Goal: Transaction & Acquisition: Purchase product/service

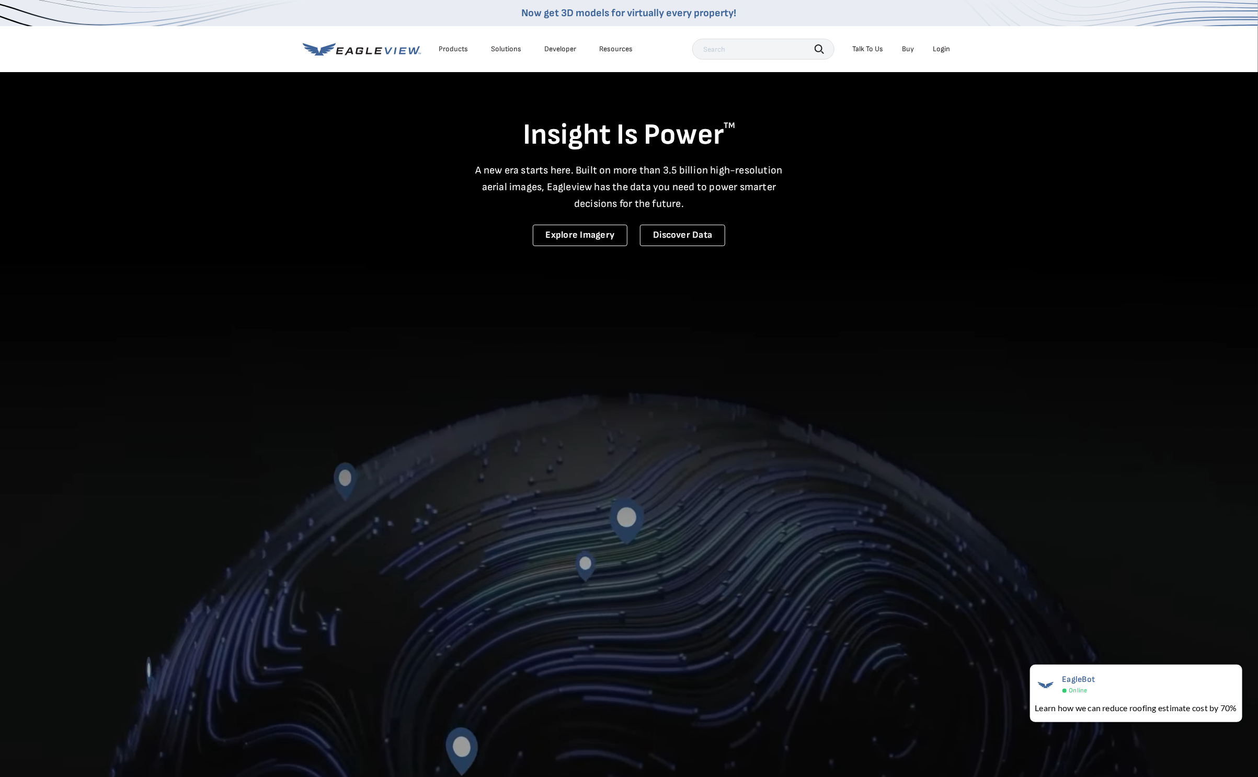
click at [943, 47] on div "Login" at bounding box center [941, 48] width 17 height 9
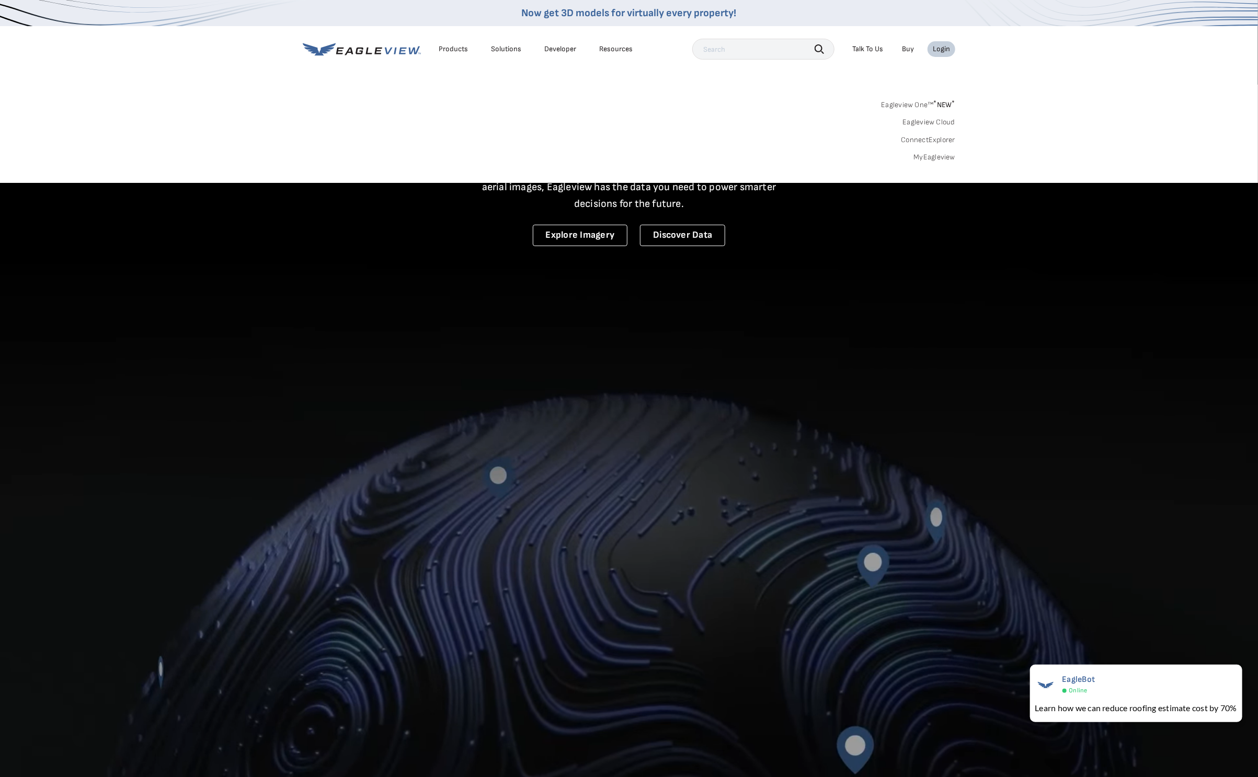
click at [926, 156] on link "MyEagleview" at bounding box center [934, 157] width 42 height 9
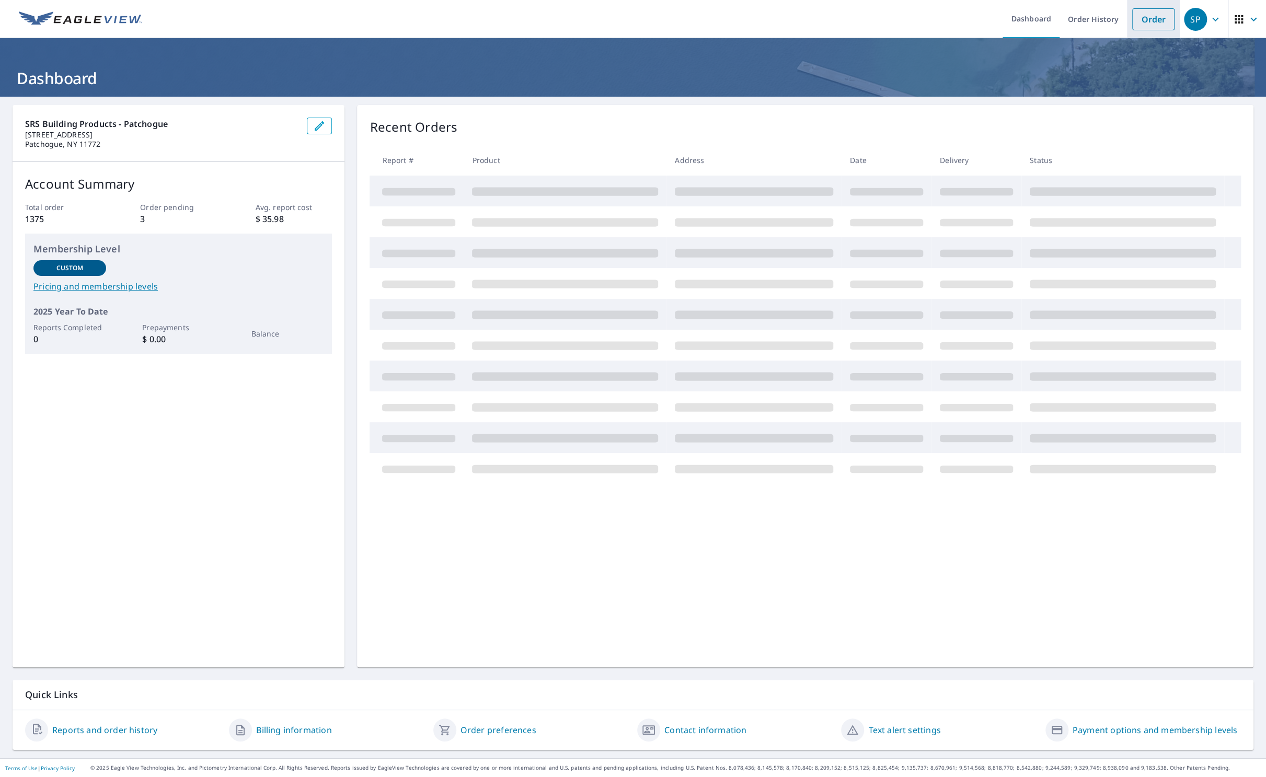
click at [1132, 26] on link "Order" at bounding box center [1153, 19] width 42 height 22
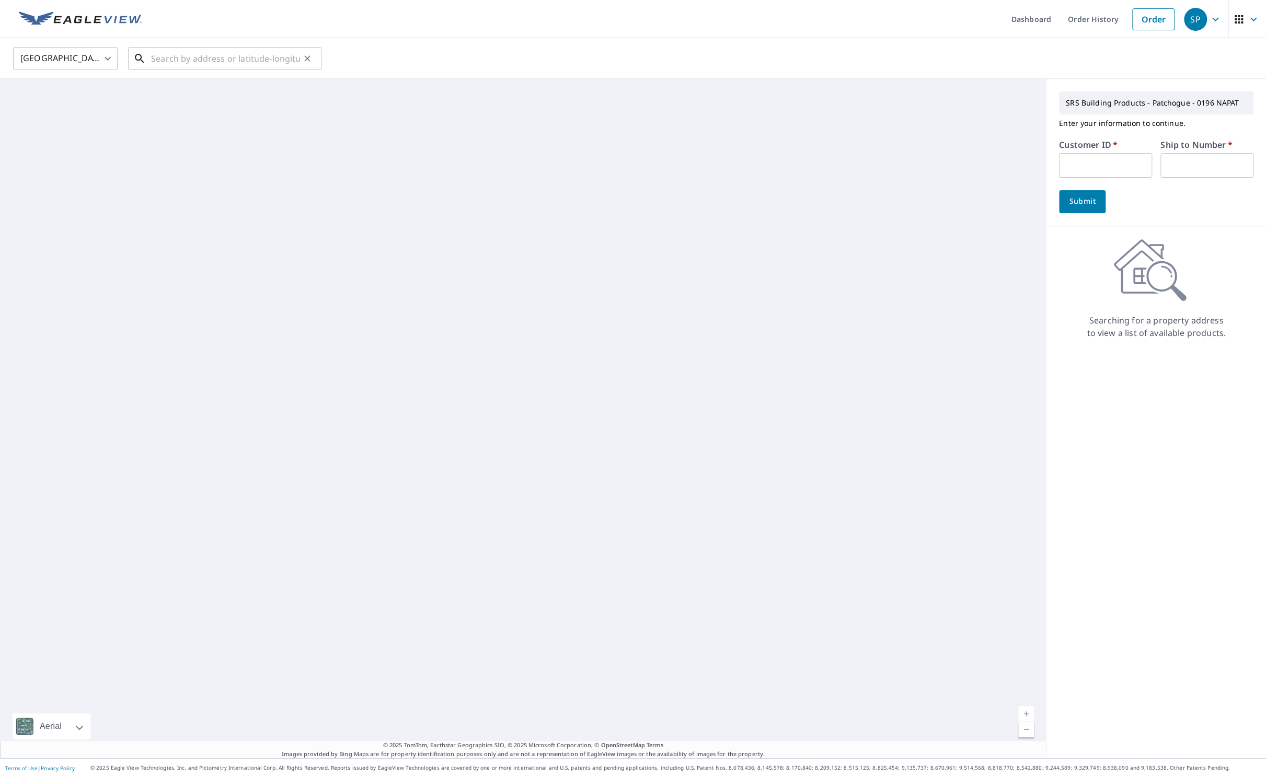
click at [257, 52] on input "text" at bounding box center [225, 58] width 149 height 29
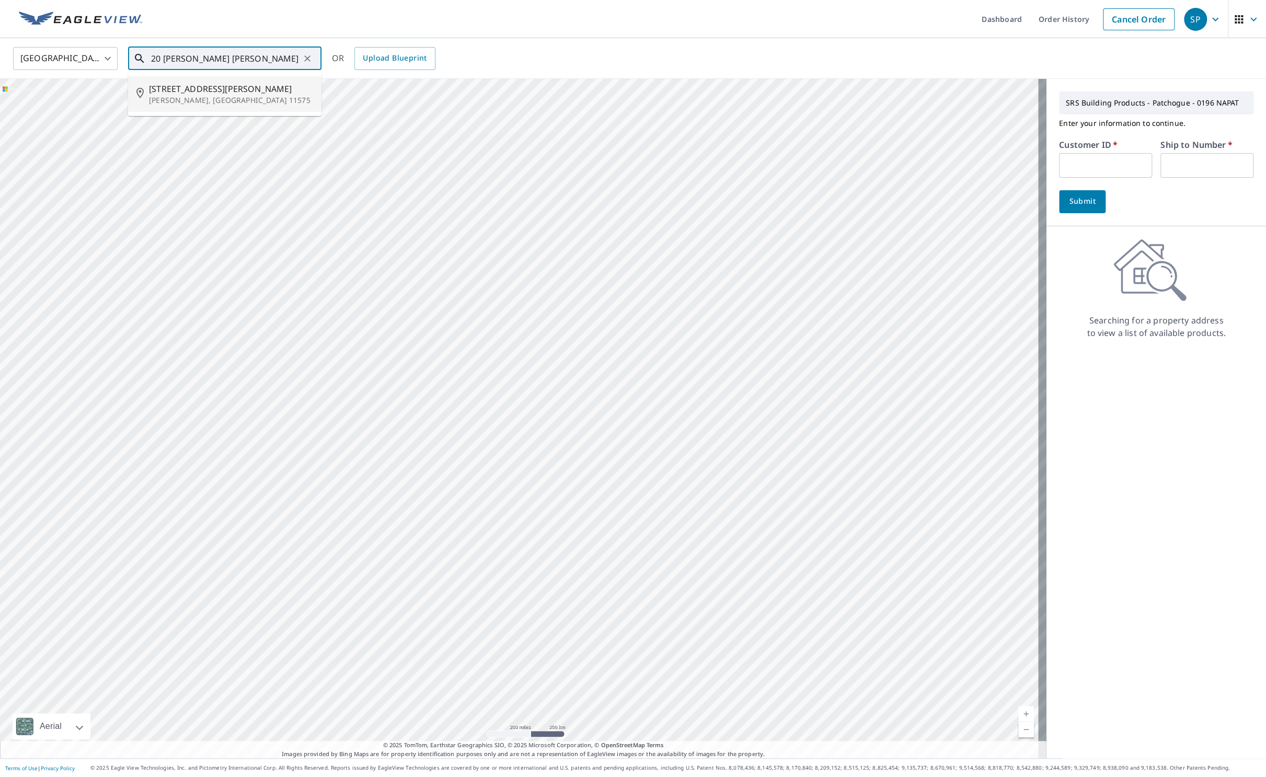
click at [201, 94] on span "20 Westbrook Ln" at bounding box center [231, 89] width 164 height 13
type input "20 Westbrook Ln Roosevelt, NY 11575"
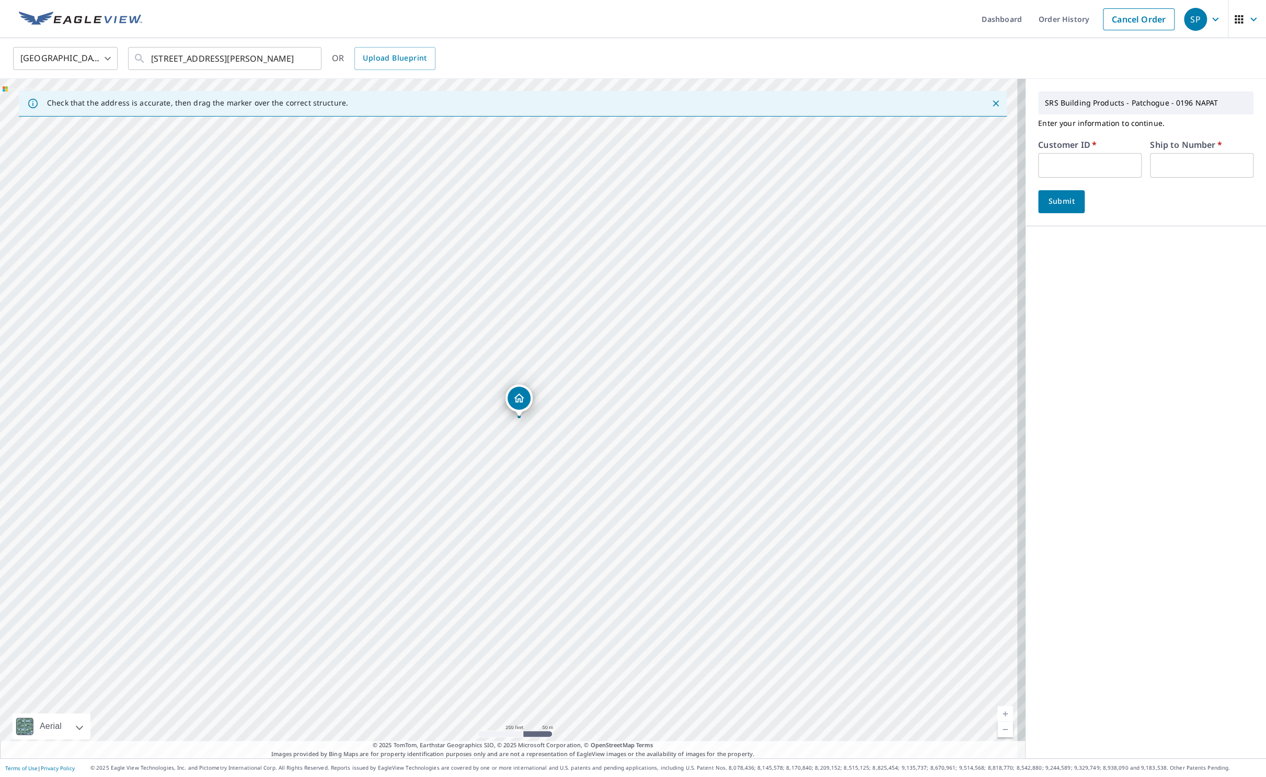
click at [1125, 165] on input "text" at bounding box center [1090, 165] width 104 height 25
type input "ssc196"
type input "1"
click at [1048, 204] on span "Submit" at bounding box center [1062, 201] width 30 height 13
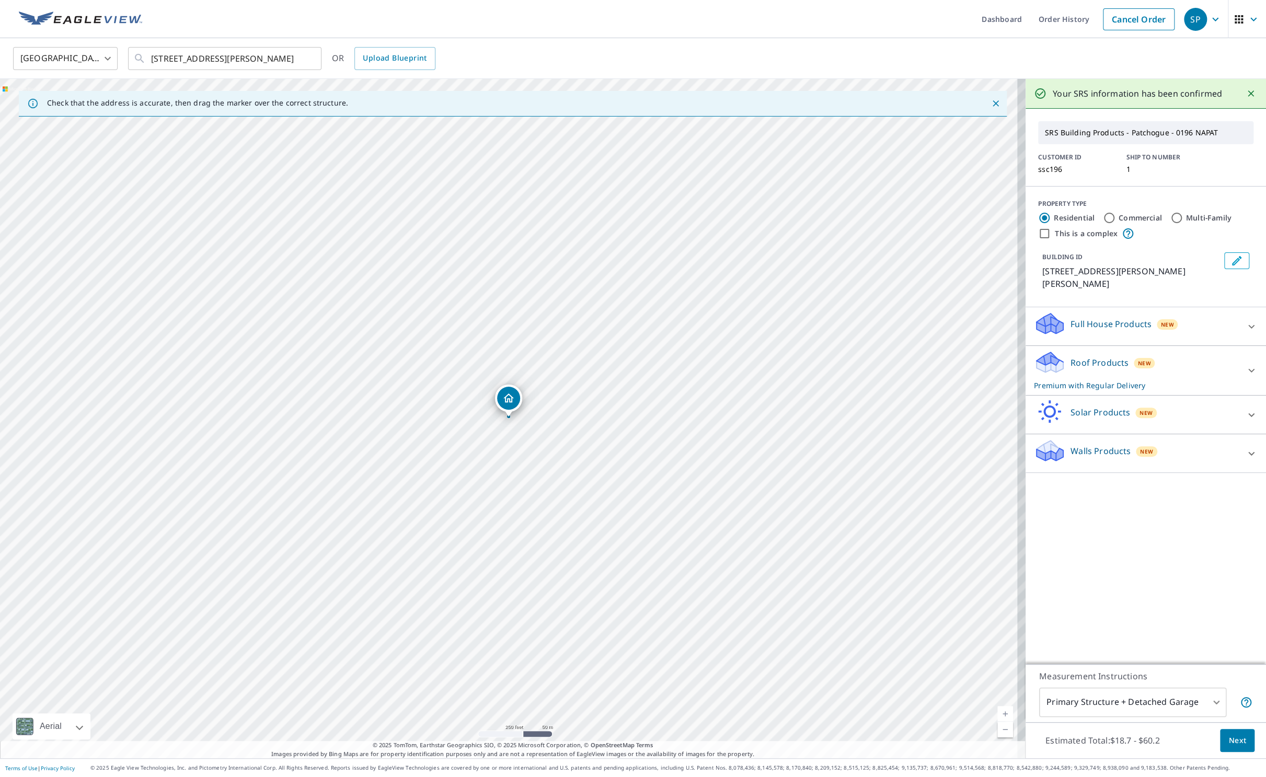
click at [1075, 357] on p "Roof Products" at bounding box center [1100, 363] width 58 height 13
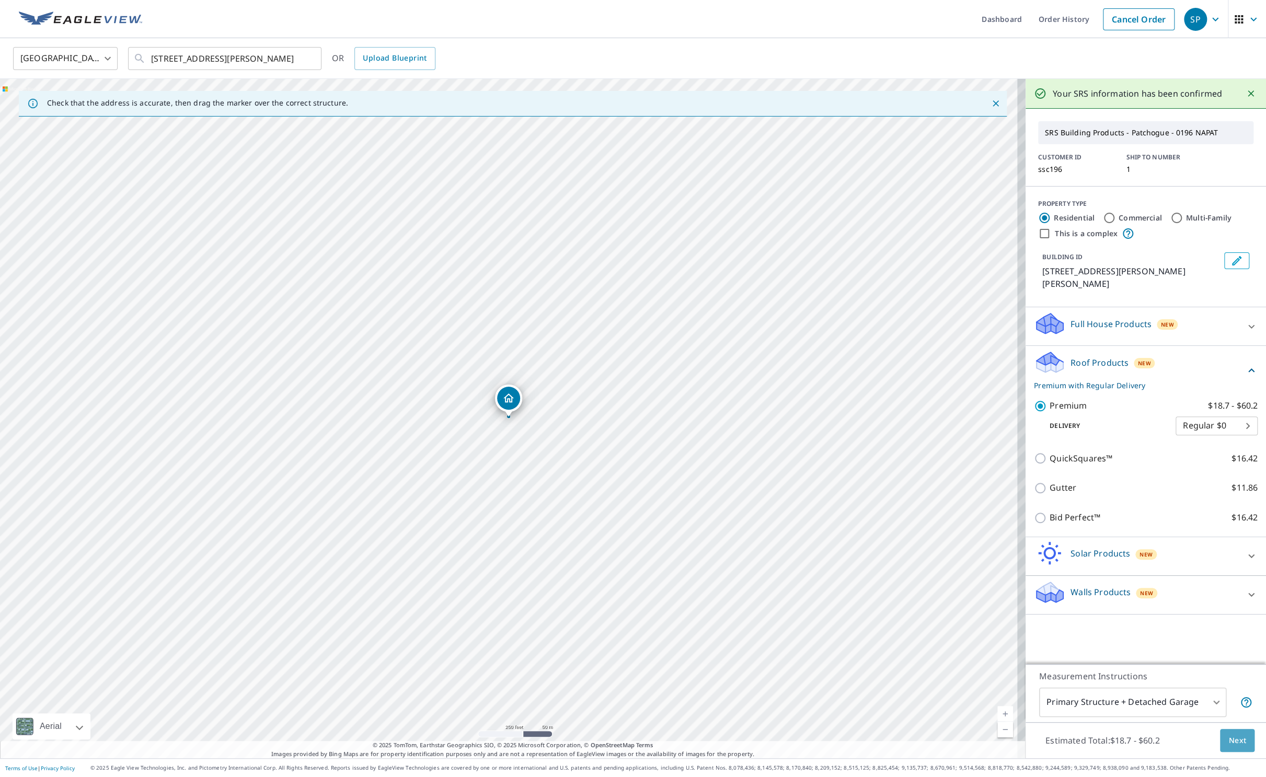
click at [1236, 742] on span "Next" at bounding box center [1238, 741] width 18 height 13
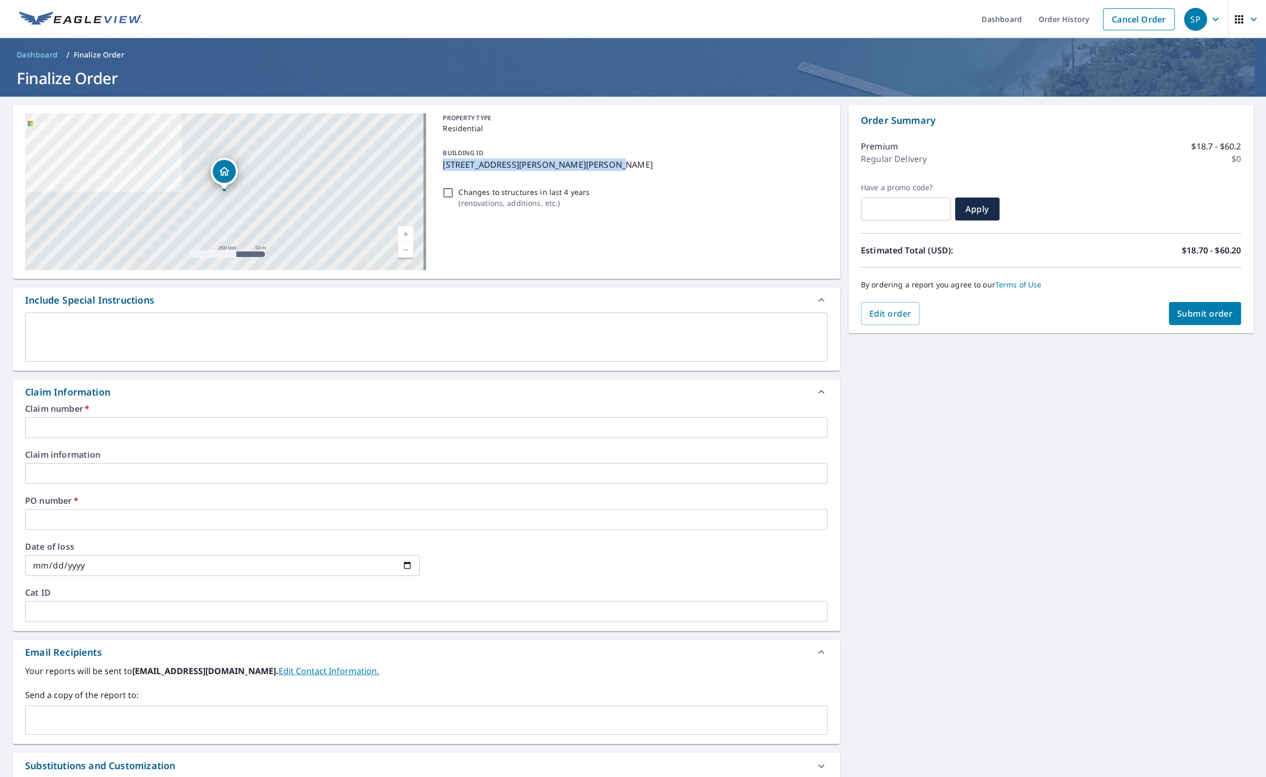
drag, startPoint x: 625, startPoint y: 161, endPoint x: 440, endPoint y: 166, distance: 184.6
click at [443, 166] on p "20 Westbrook Ln, Roosevelt, NY, 11575" at bounding box center [633, 164] width 380 height 13
checkbox input "true"
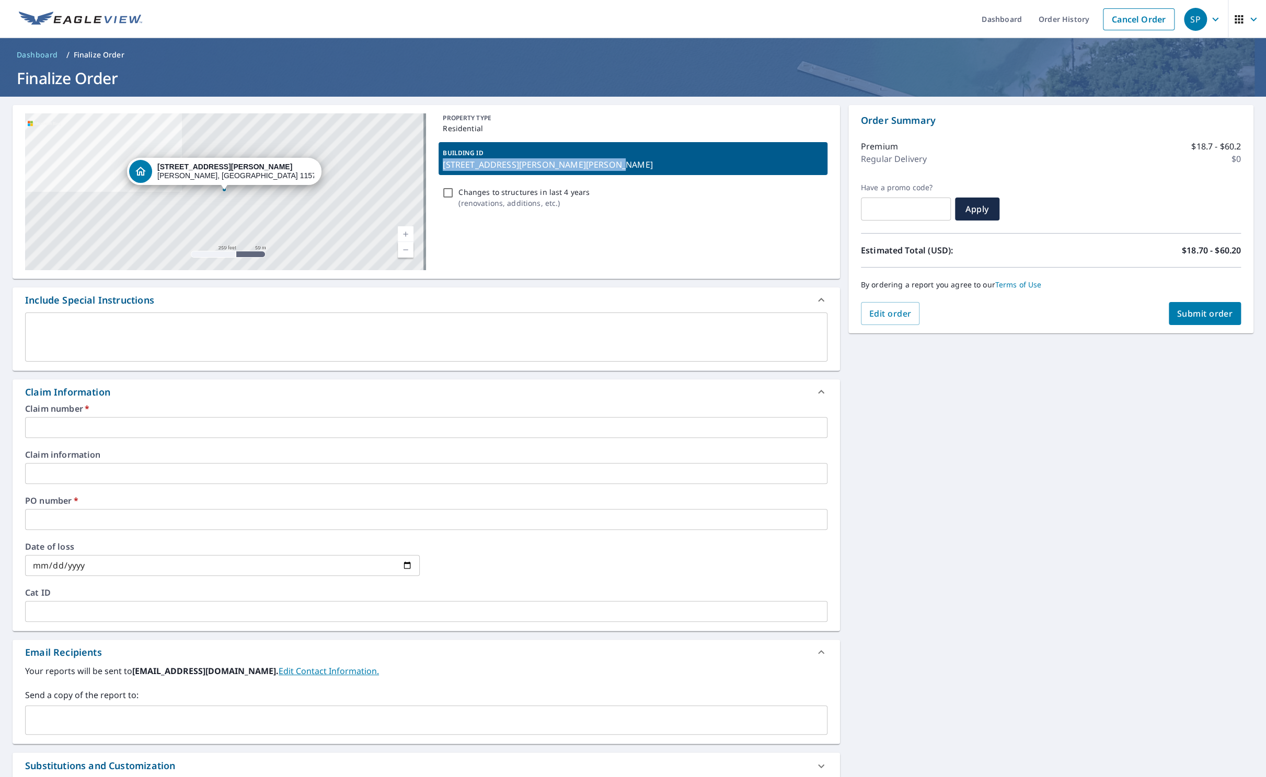
copy p "20 Westbrook Ln, Roosevelt, NY, 11575"
click at [85, 429] on input "text" at bounding box center [426, 427] width 803 height 21
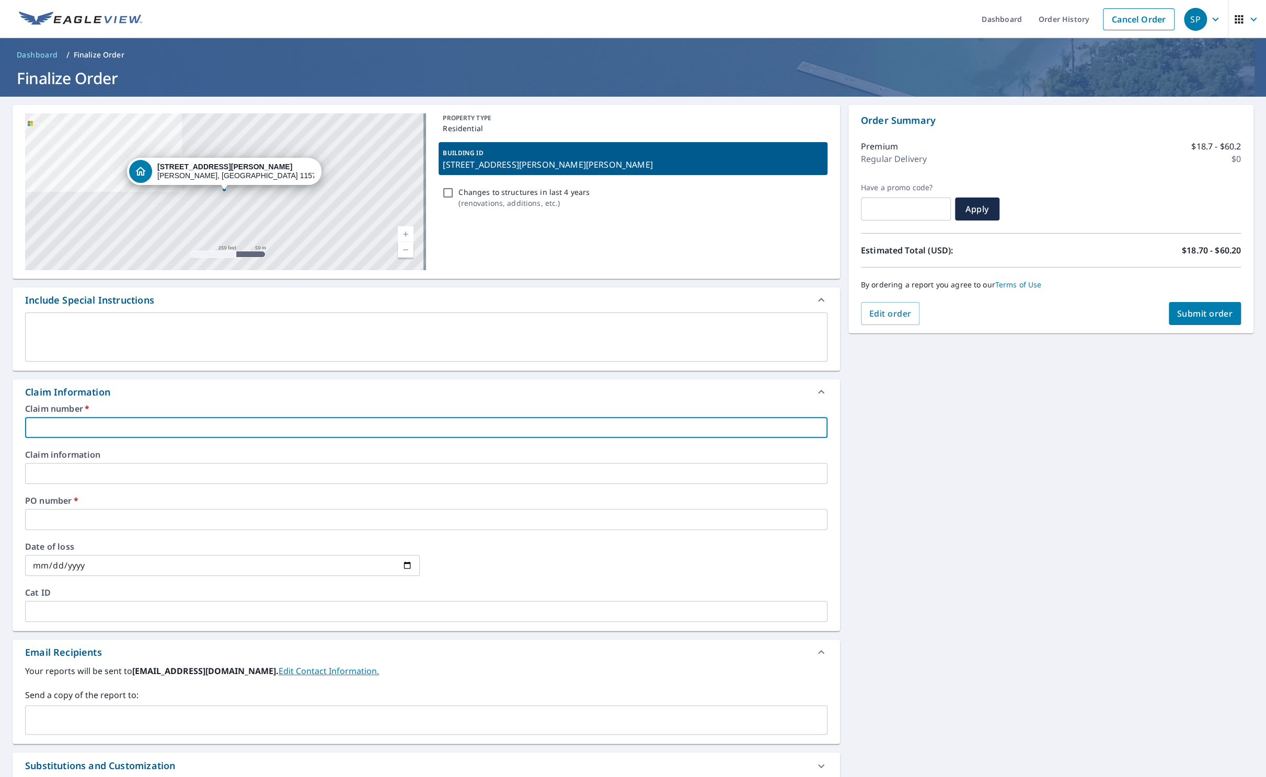
paste input "20 Westbrook Ln, Roosevelt, NY, 11575"
type input "20 Westbrook Ln, Roosevelt, NY, 11575"
checkbox input "true"
type input "20 Westbrook Ln, Roosevelt, NY, 11575"
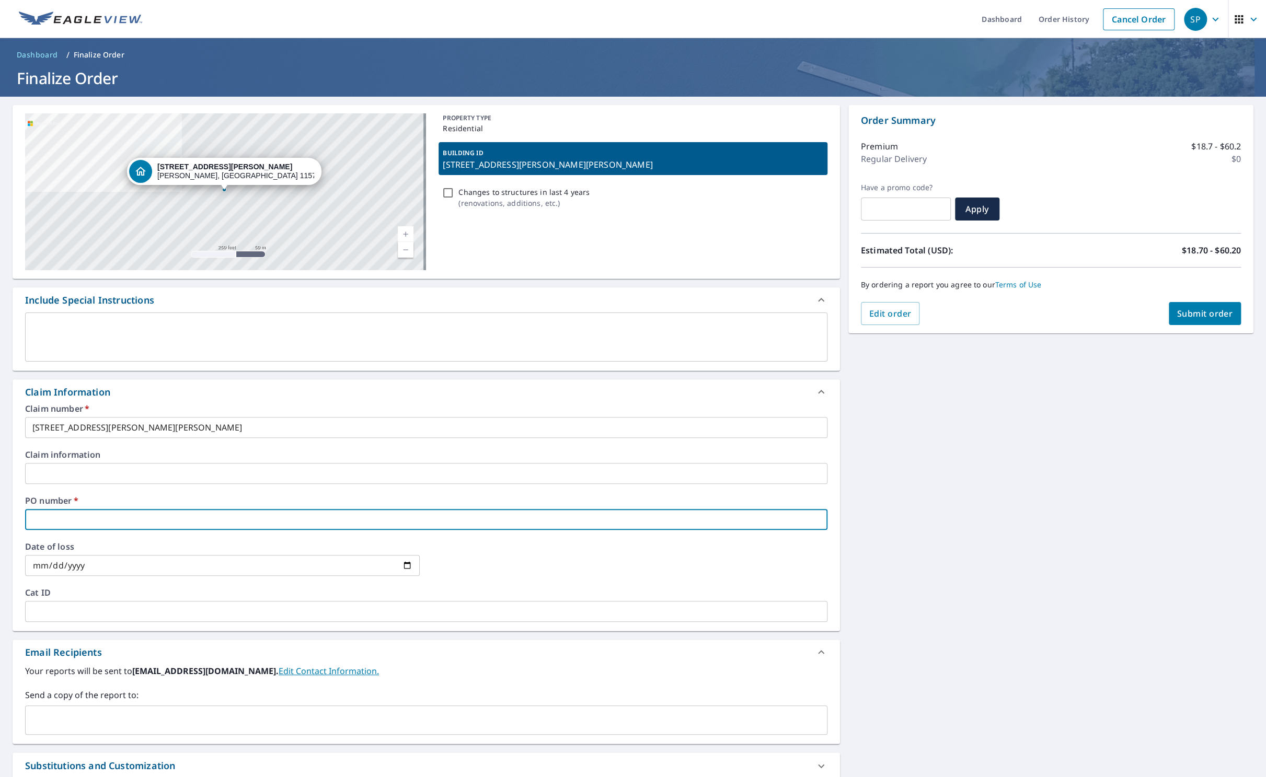
drag, startPoint x: 146, startPoint y: 522, endPoint x: 279, endPoint y: 522, distance: 133.3
click at [146, 522] on input "text" at bounding box center [426, 519] width 803 height 21
paste input "20 Westbrook Ln, Roosevelt, NY, 11575"
type input "20 Westbrook Ln, Roosevelt, NY, 11575"
checkbox input "true"
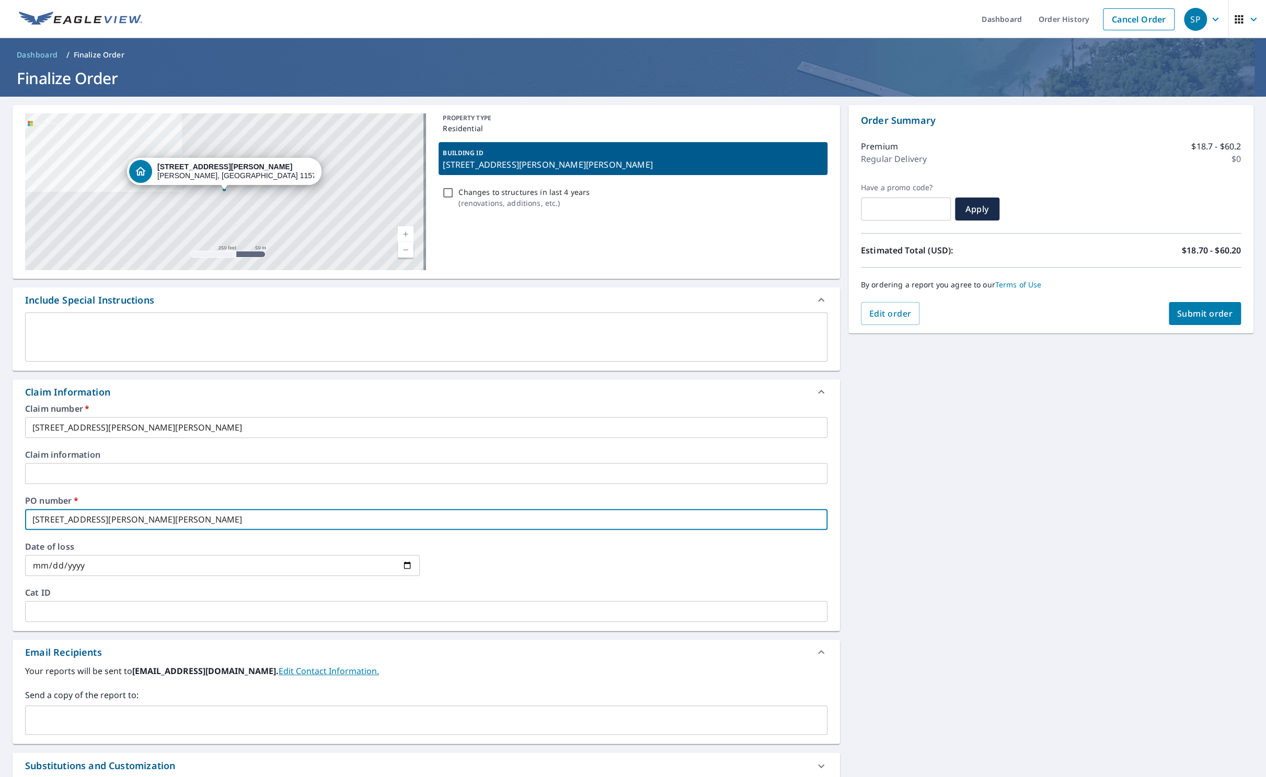
scroll to position [52, 0]
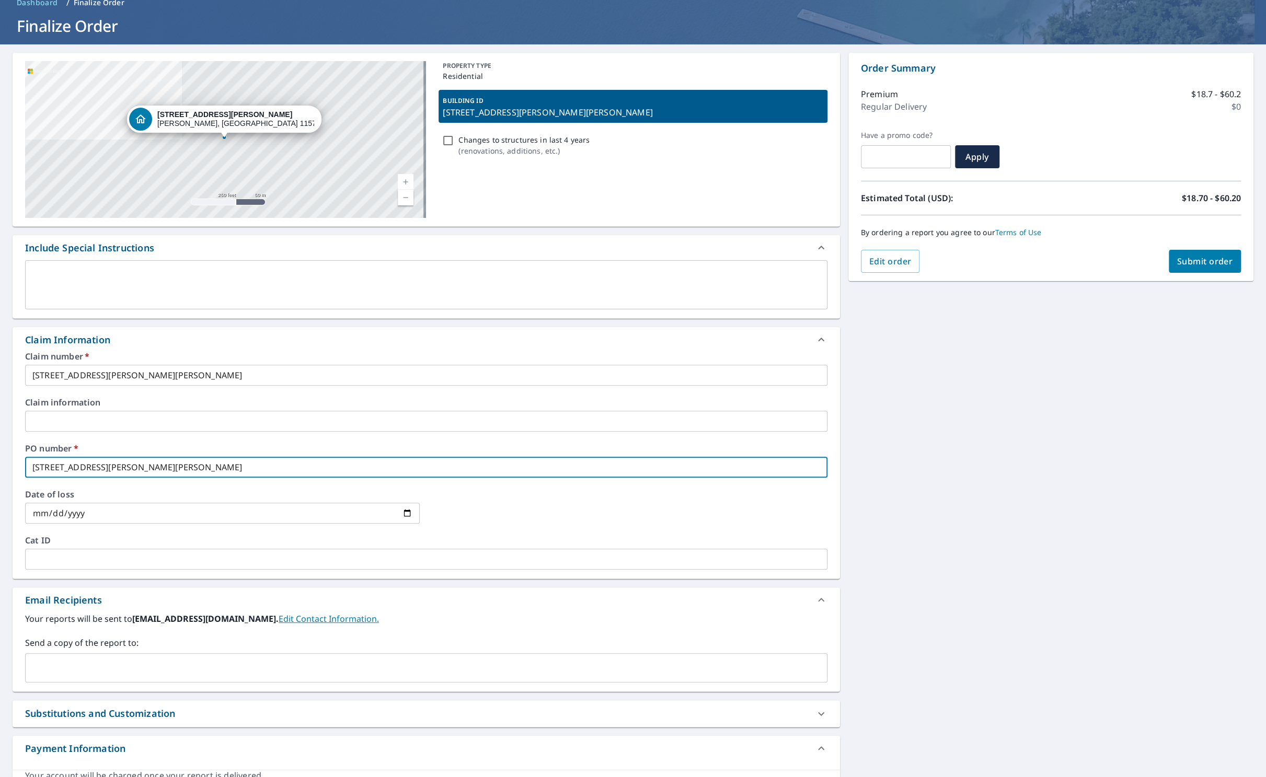
type input "20 Westbrook Ln, Roosevelt, NY, 11575"
click at [86, 670] on input "text" at bounding box center [418, 668] width 777 height 20
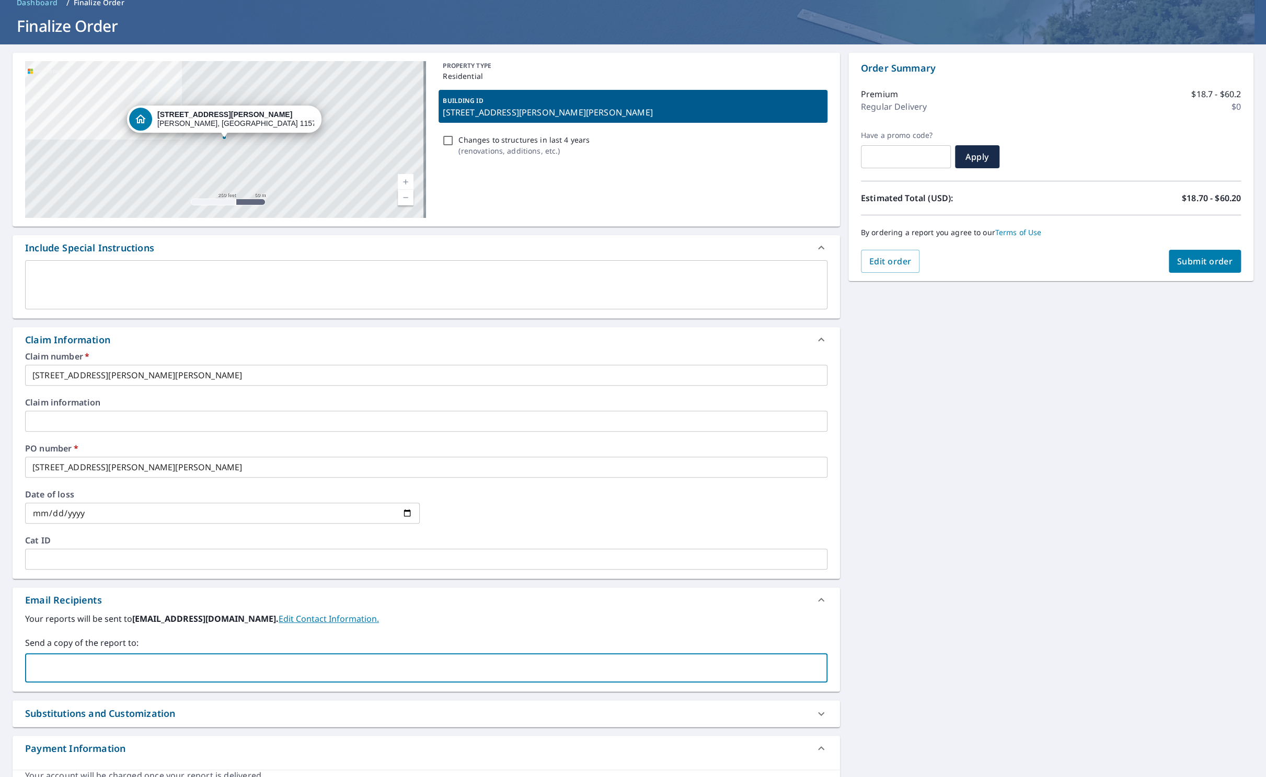
type input "tj.sawyer@nationalroofingsupplies.com"
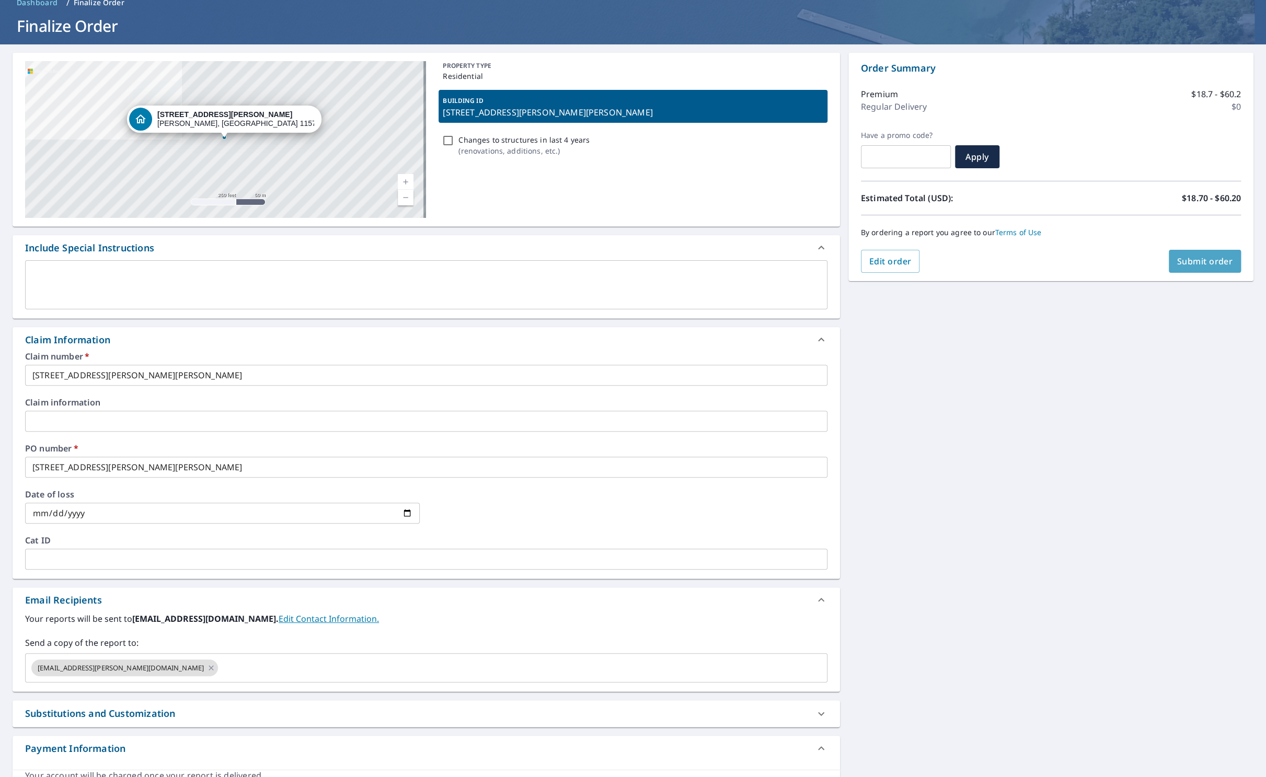
click at [1186, 261] on span "Submit order" at bounding box center [1205, 262] width 56 height 12
checkbox input "true"
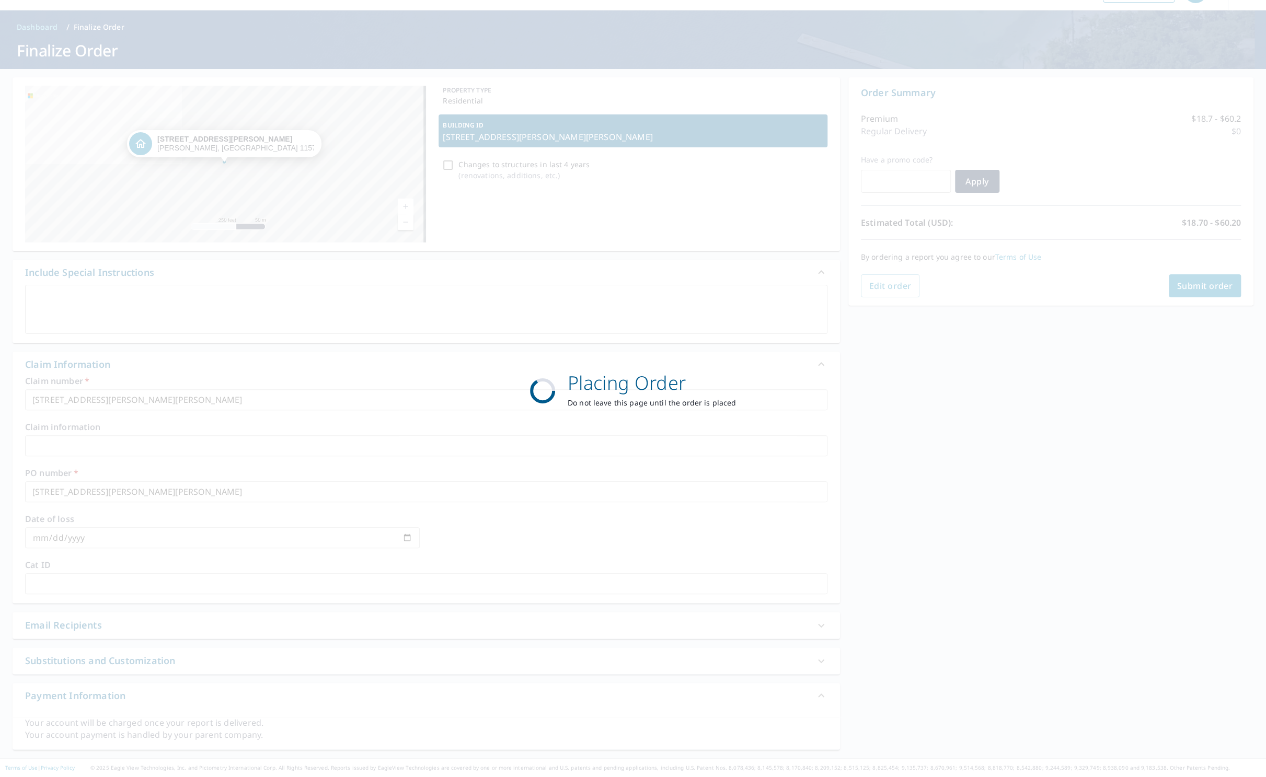
scroll to position [27, 0]
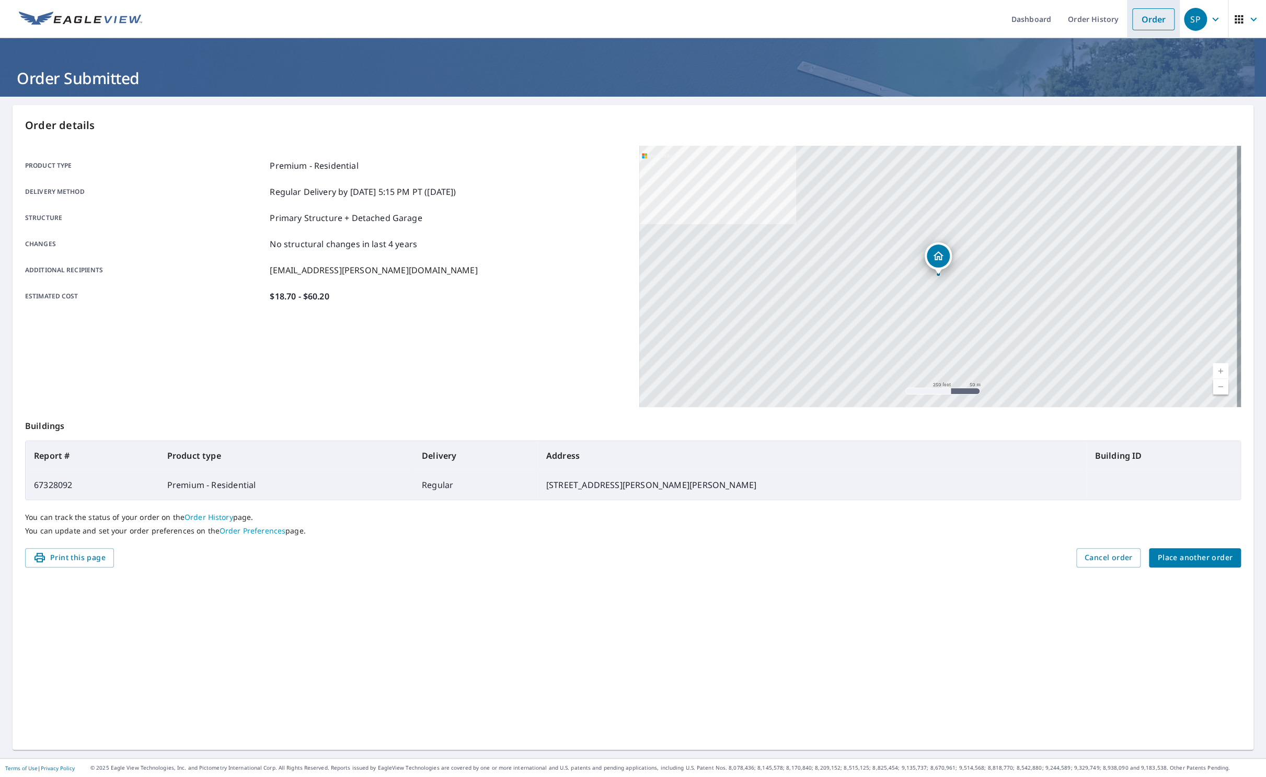
drag, startPoint x: 1144, startPoint y: 18, endPoint x: 1127, endPoint y: 27, distance: 18.7
click at [1143, 18] on link "Order" at bounding box center [1153, 19] width 42 height 22
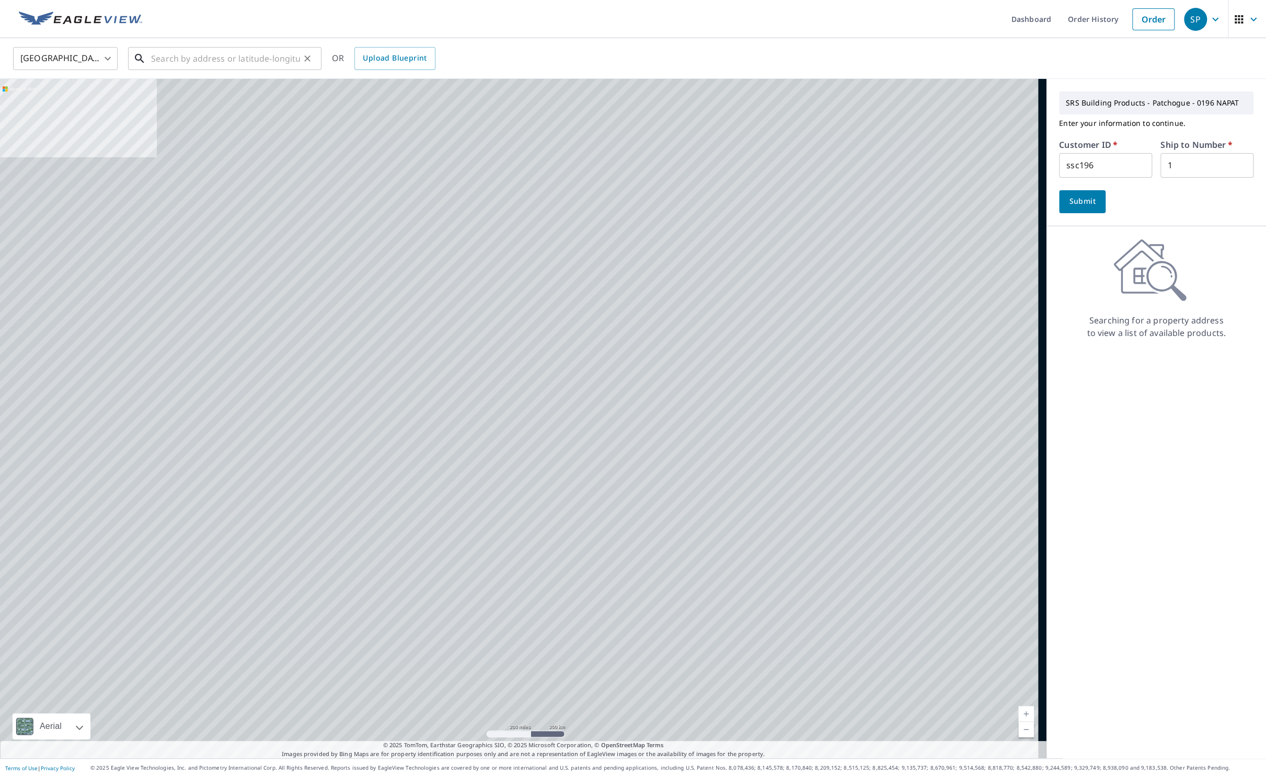
click at [255, 62] on input "text" at bounding box center [225, 58] width 149 height 29
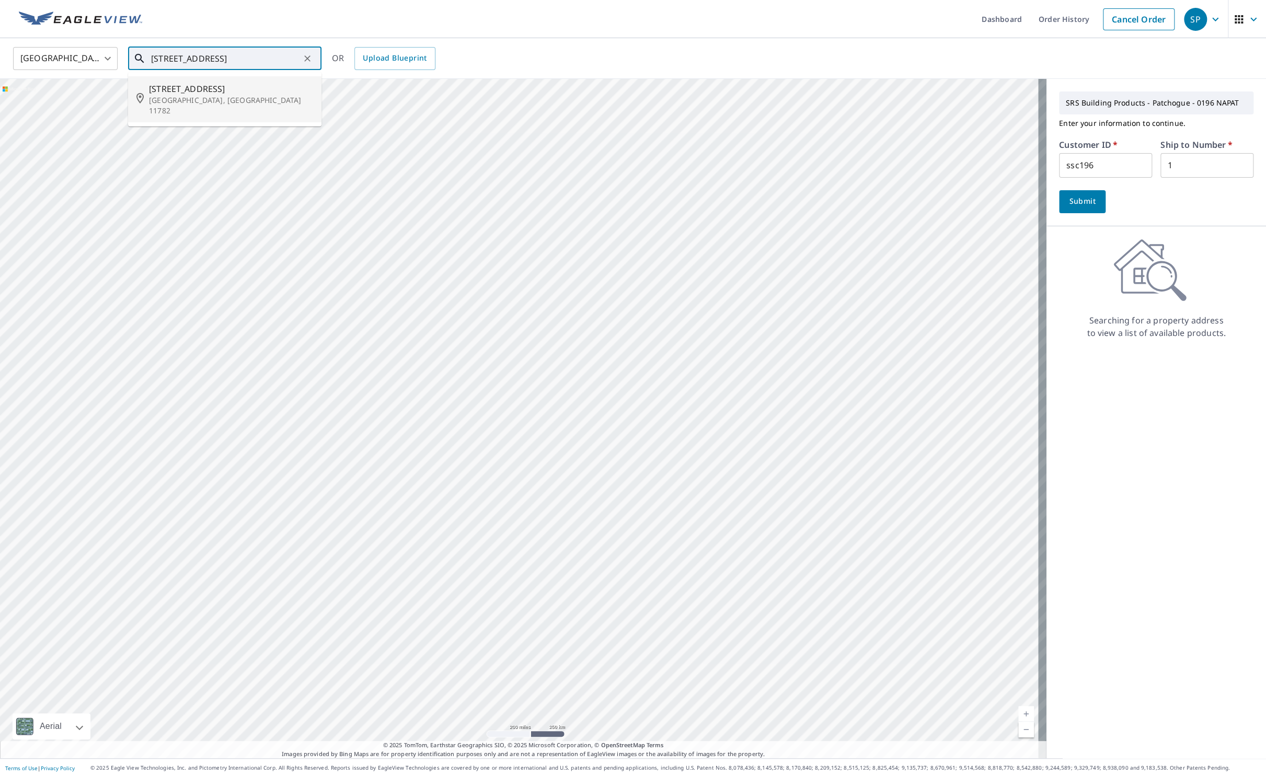
click at [220, 98] on p "Sayville, NY 11782" at bounding box center [231, 105] width 164 height 21
type input "162 Handsome Ave Sayville, NY 11782"
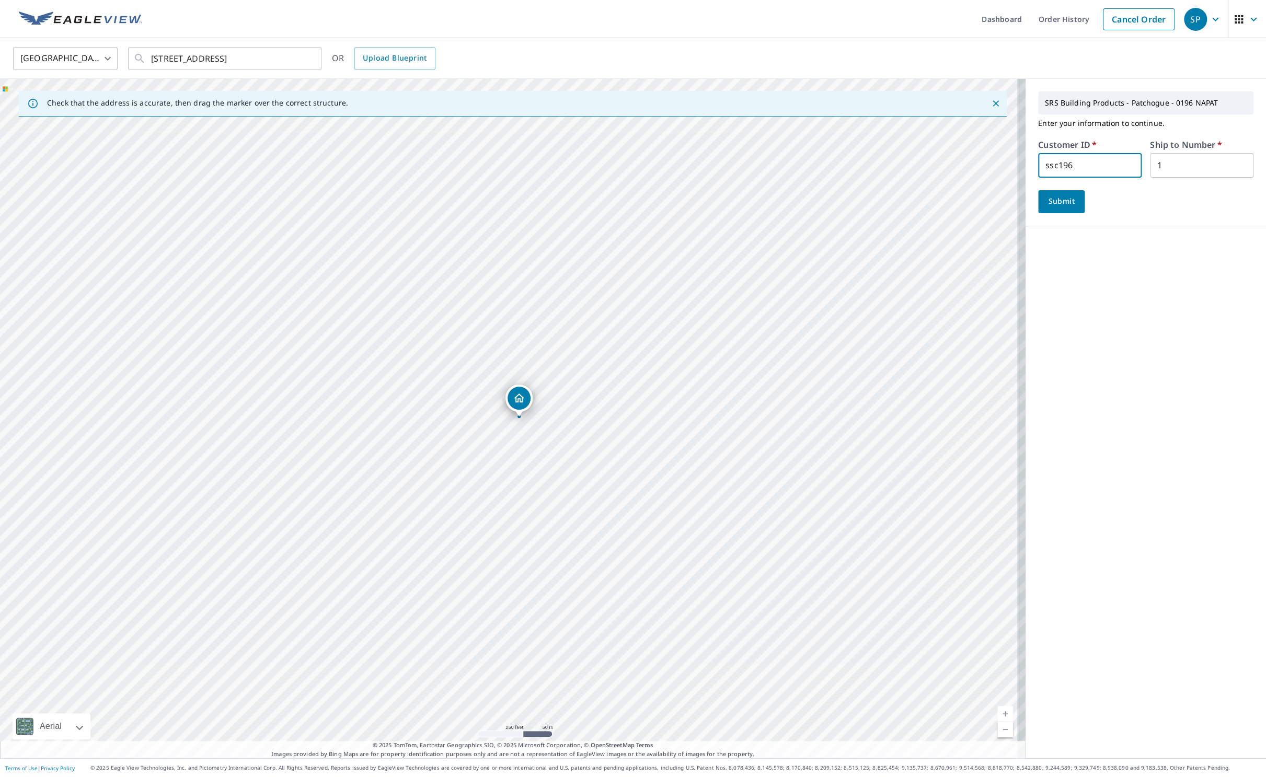
drag, startPoint x: 1078, startPoint y: 166, endPoint x: 972, endPoint y: 161, distance: 105.8
click at [972, 161] on div "Check that the address is accurate, then drag the marker over the correct struc…" at bounding box center [633, 419] width 1266 height 680
type input "kal196"
click at [1048, 200] on span "Submit" at bounding box center [1062, 201] width 30 height 13
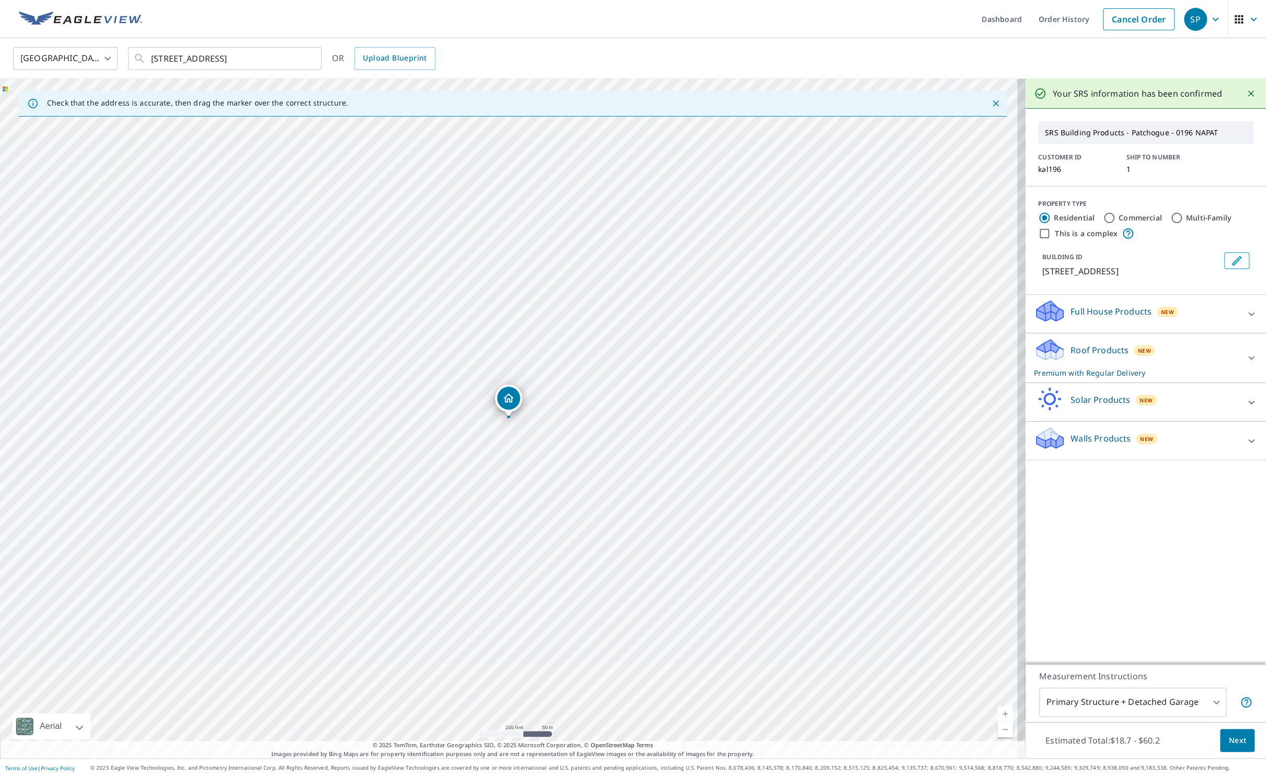
click at [1109, 351] on p "Roof Products" at bounding box center [1100, 350] width 58 height 13
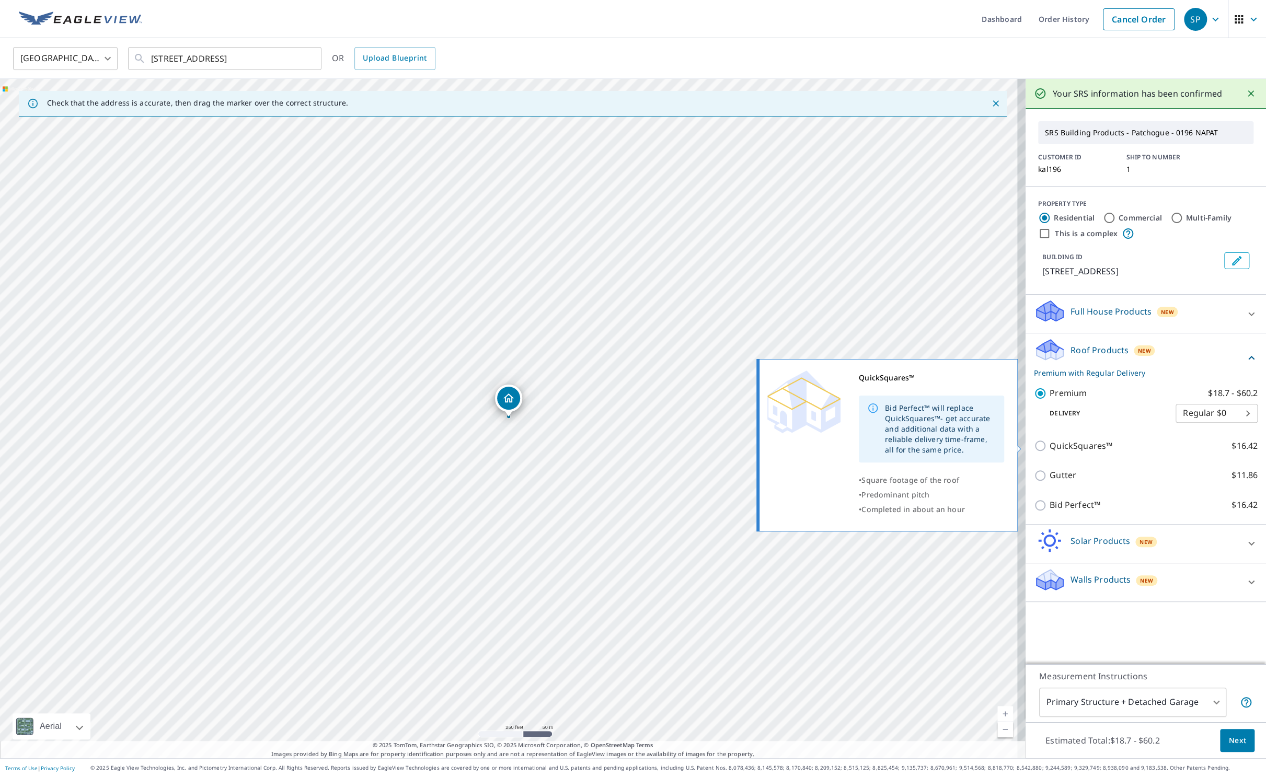
drag, startPoint x: 1059, startPoint y: 443, endPoint x: 1125, endPoint y: 517, distance: 98.5
click at [1059, 443] on p "QuickSquares™" at bounding box center [1081, 446] width 63 height 13
click at [1050, 443] on input "QuickSquares™ $16.42" at bounding box center [1042, 446] width 16 height 13
checkbox input "true"
checkbox input "false"
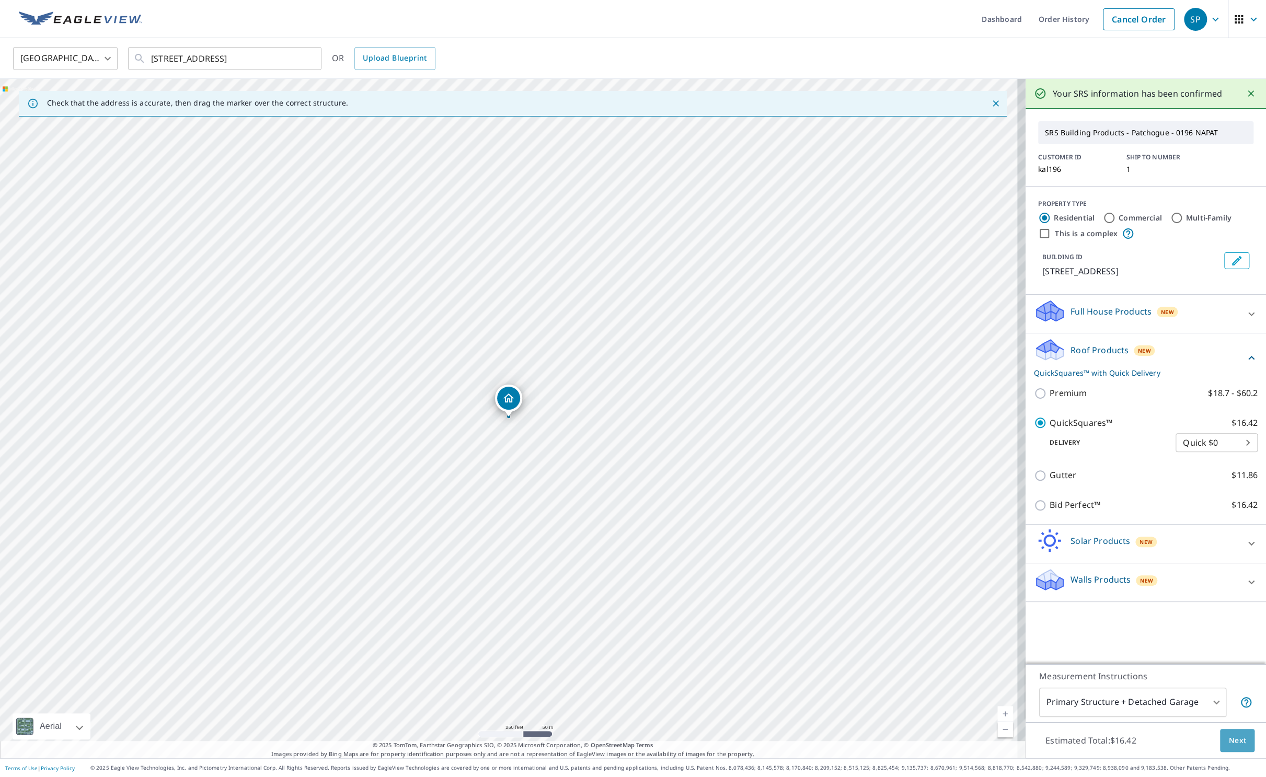
click at [1229, 746] on span "Next" at bounding box center [1238, 741] width 18 height 13
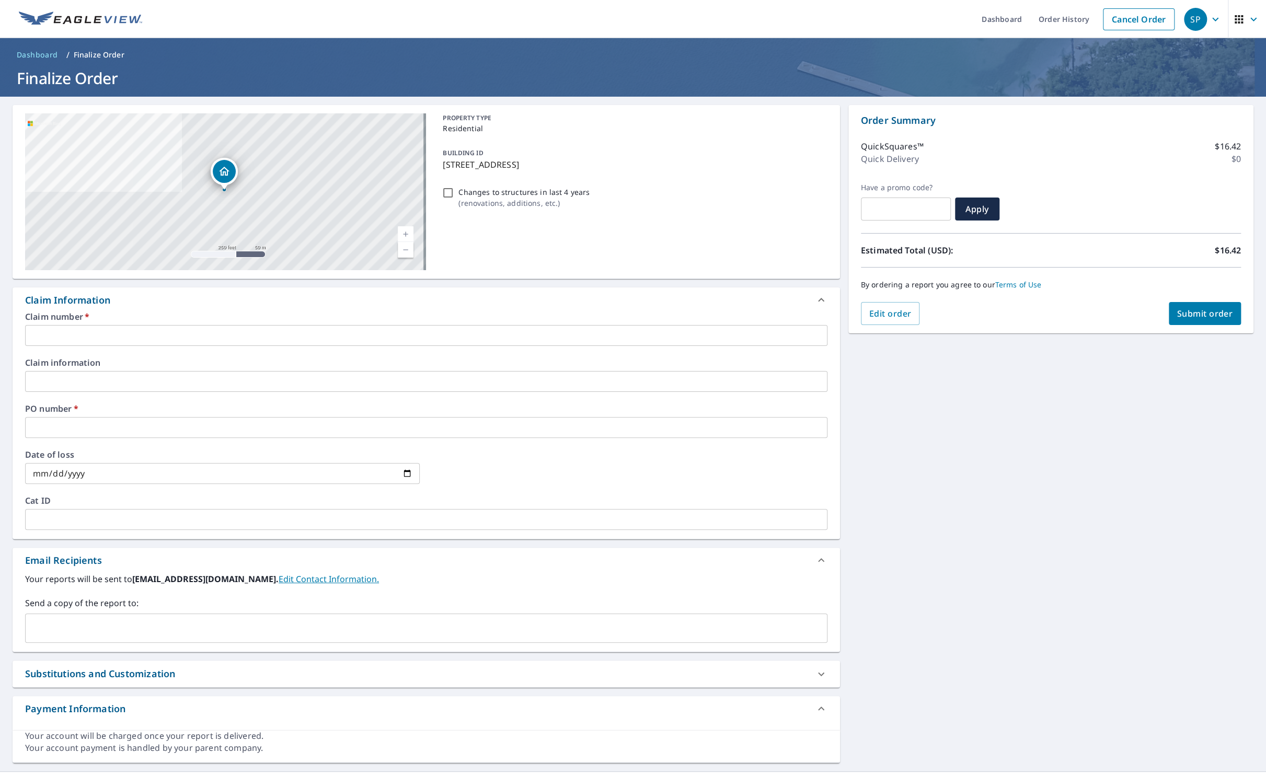
drag, startPoint x: 605, startPoint y: 163, endPoint x: 437, endPoint y: 162, distance: 167.8
click at [439, 162] on div "BUILDING ID 162 Handsome Ave, Sayville, NY, 11782" at bounding box center [633, 158] width 388 height 33
checkbox input "true"
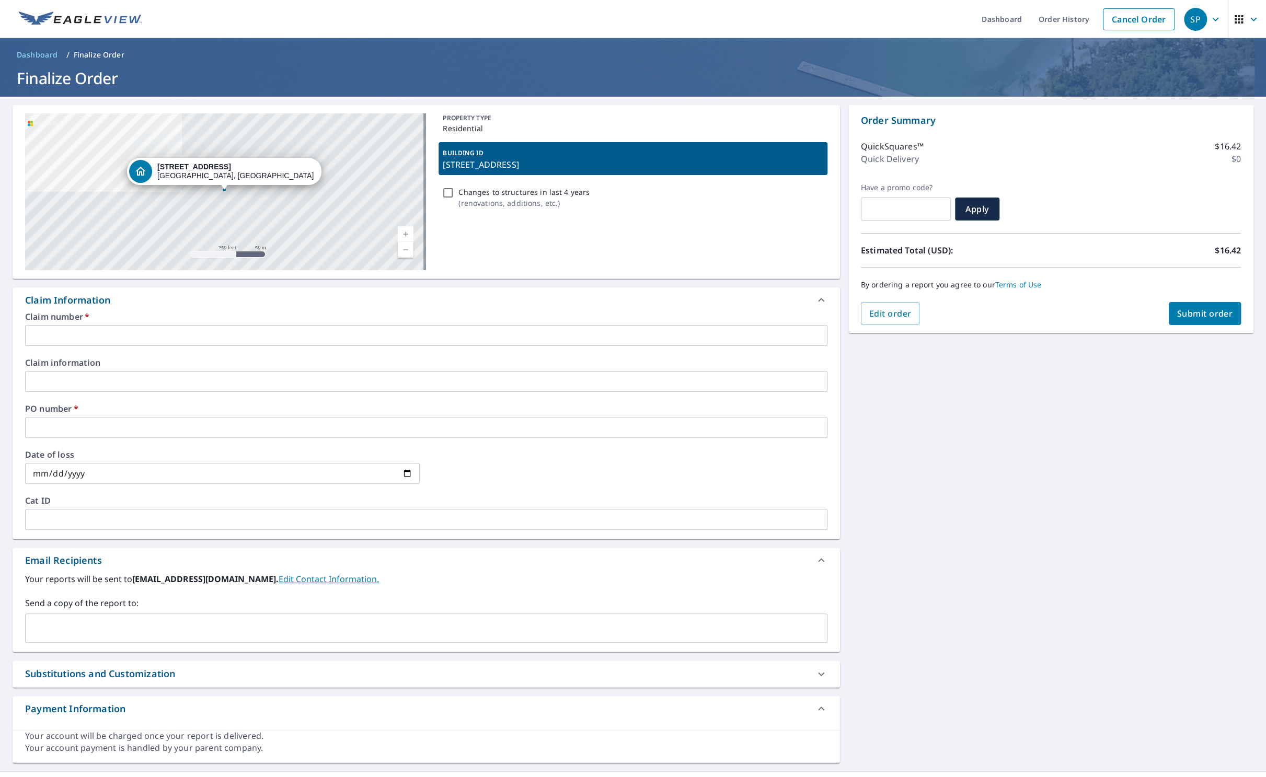
copy p "162 Handsome Ave, Sayville, NY, 11782"
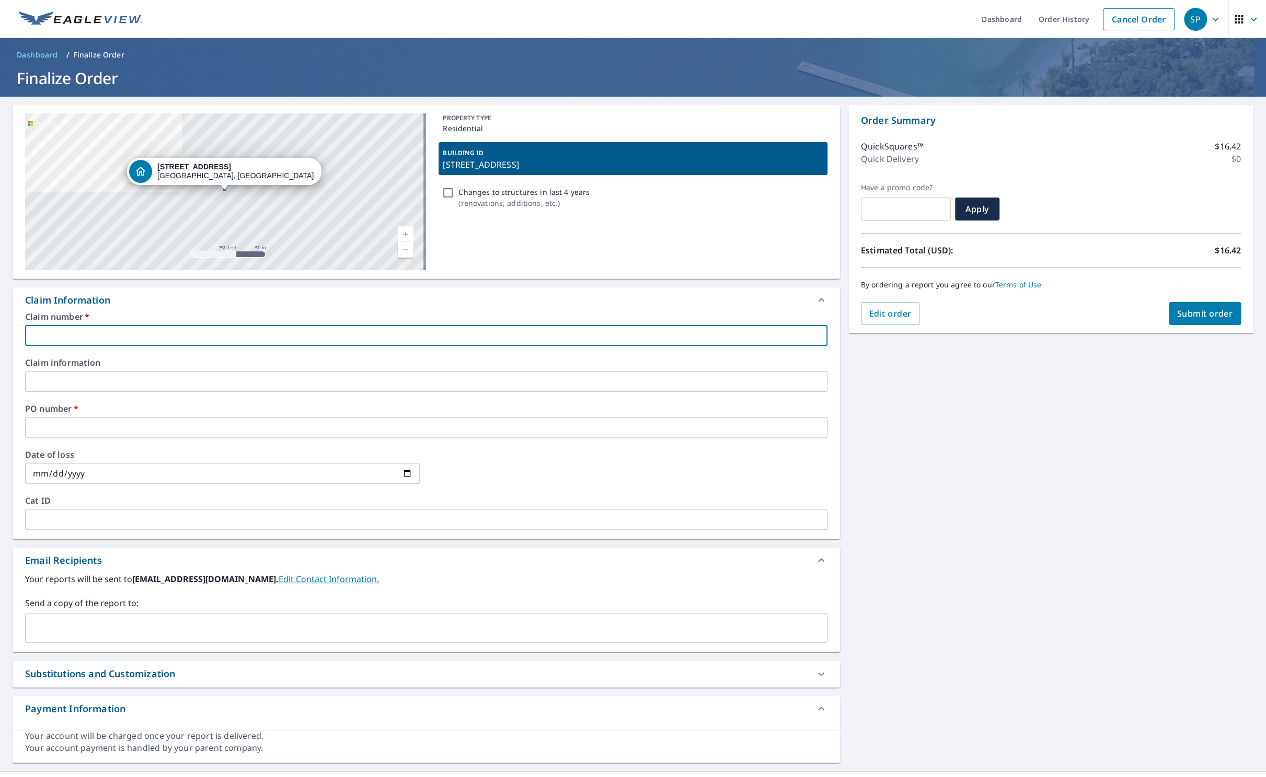
click at [192, 328] on input "text" at bounding box center [426, 335] width 803 height 21
paste input "162 Handsome Ave, Sayville, NY, 11782"
type input "162 Handsome Ave, Sayville, NY, 11782"
checkbox input "true"
type input "162 Handsome Ave, Sayville, NY, 11782"
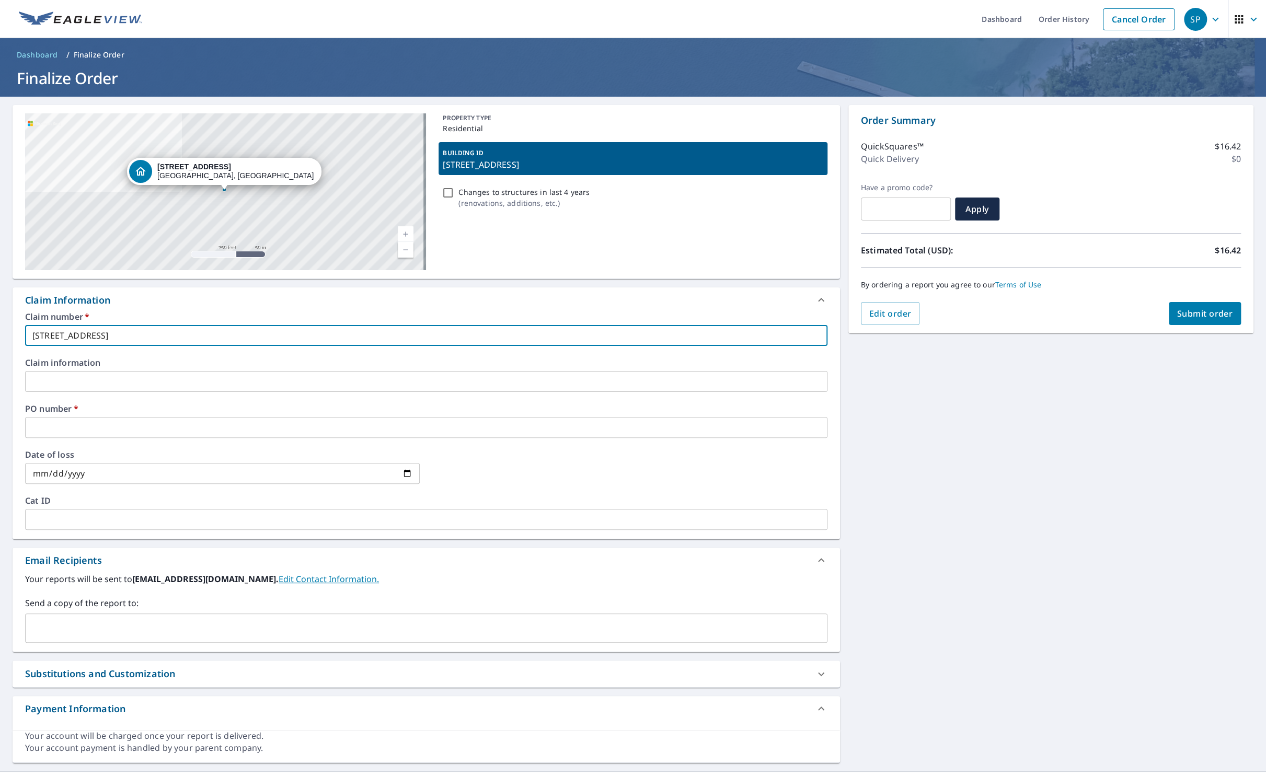
click at [78, 425] on input "text" at bounding box center [426, 427] width 803 height 21
paste input "162 Handsome Ave, Sayville, NY, 11782"
type input "162 Handsome Ave, Sayville, NY, 11782"
checkbox input "true"
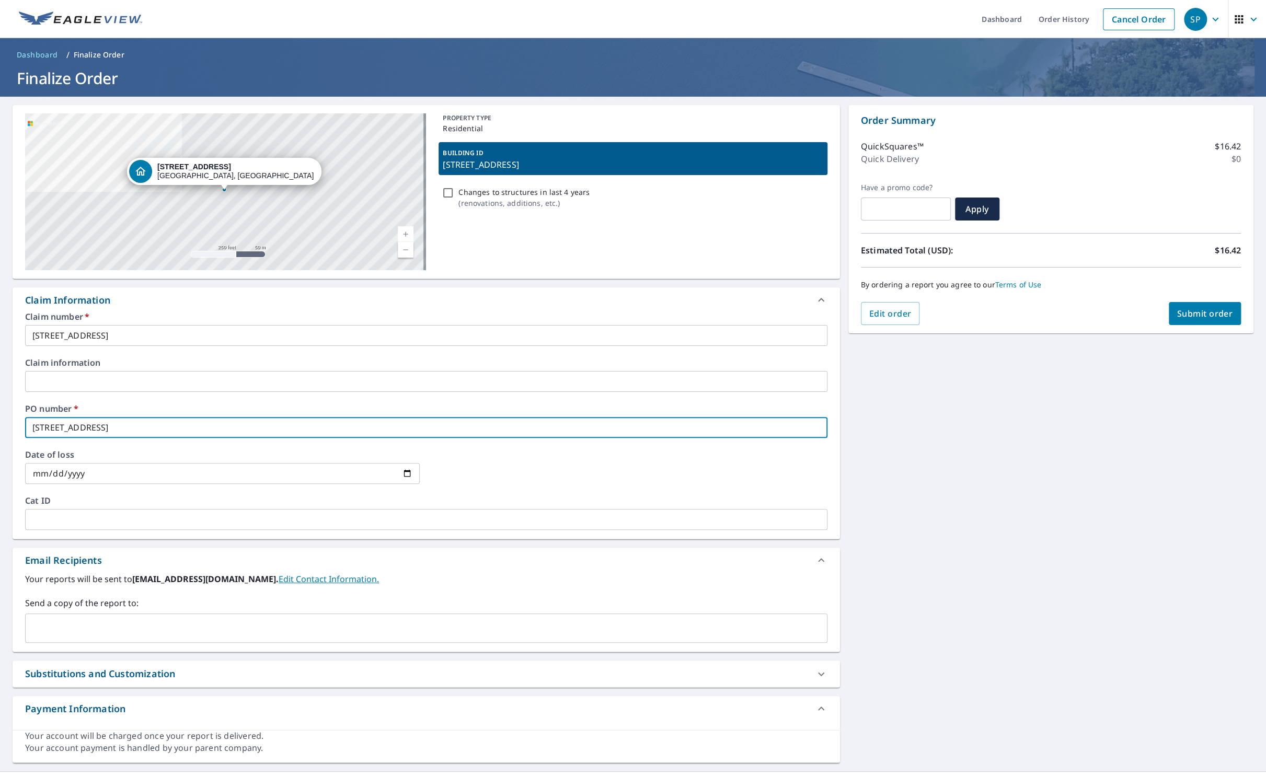
type input "162 Handsome Ave, Sayville, NY, 11782"
click at [75, 623] on input "text" at bounding box center [418, 628] width 777 height 20
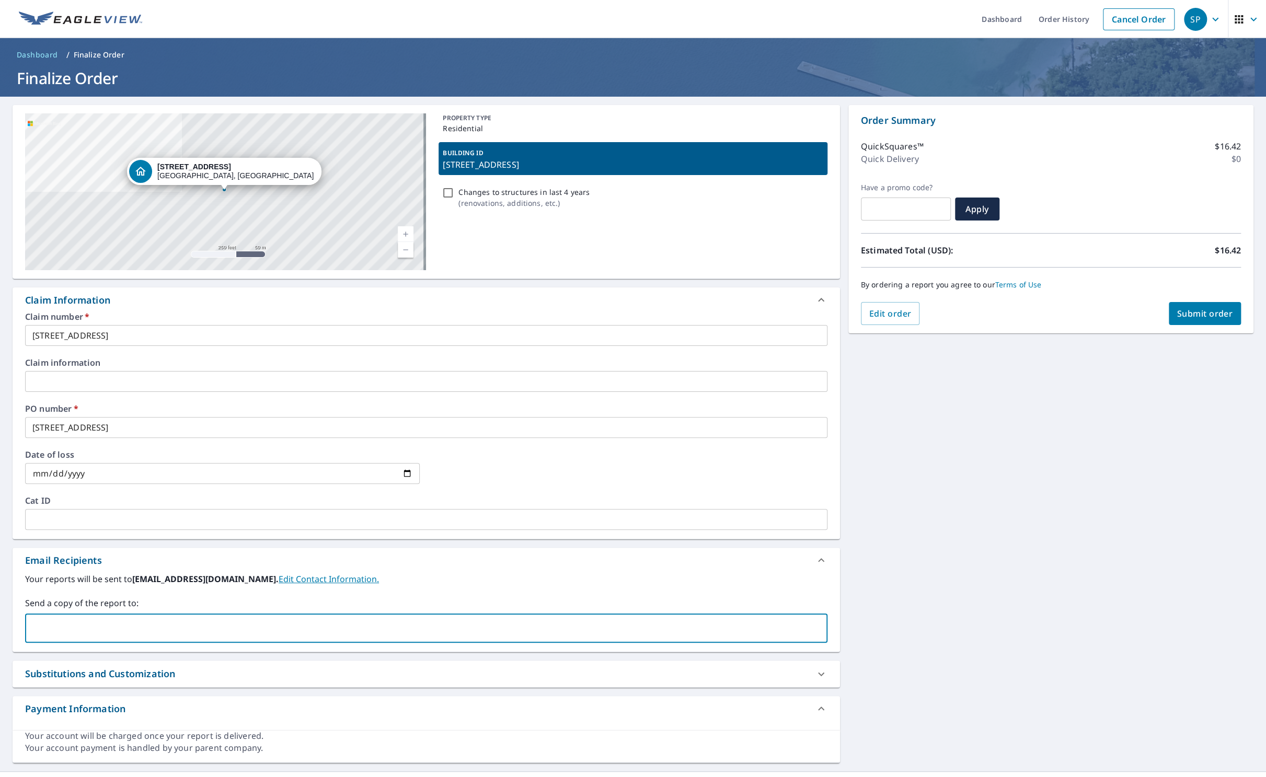
type input "tj.sawyer@nationalroofingsupplies.com"
click at [1196, 313] on span "Submit order" at bounding box center [1205, 314] width 56 height 12
checkbox input "true"
